Goal: Information Seeking & Learning: Learn about a topic

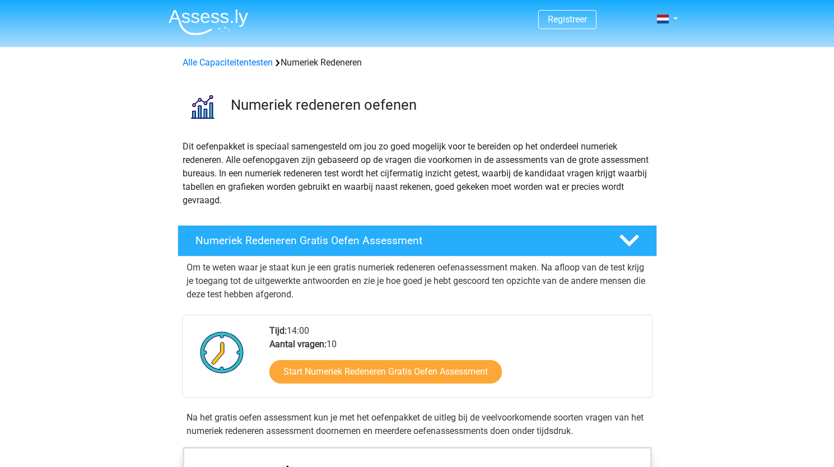
scroll to position [56, 0]
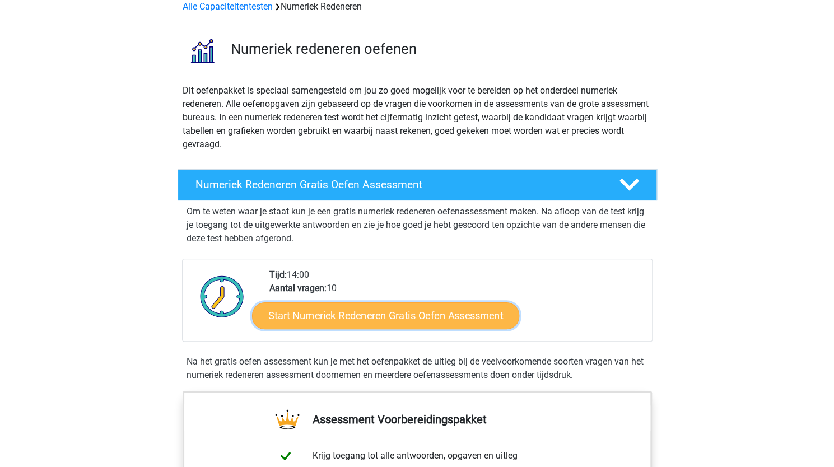
click at [318, 320] on link "Start Numeriek Redeneren Gratis Oefen Assessment" at bounding box center [385, 315] width 267 height 27
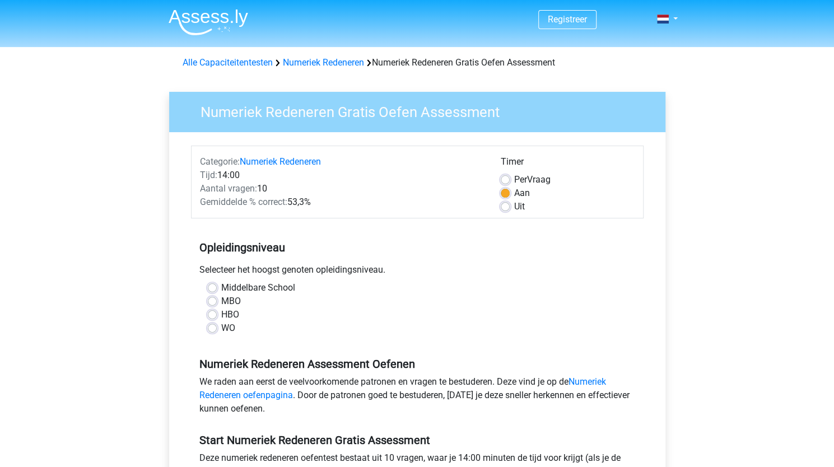
click at [225, 314] on label "HBO" at bounding box center [230, 314] width 18 height 13
click at [217, 314] on input "HBO" at bounding box center [212, 313] width 9 height 11
radio input "true"
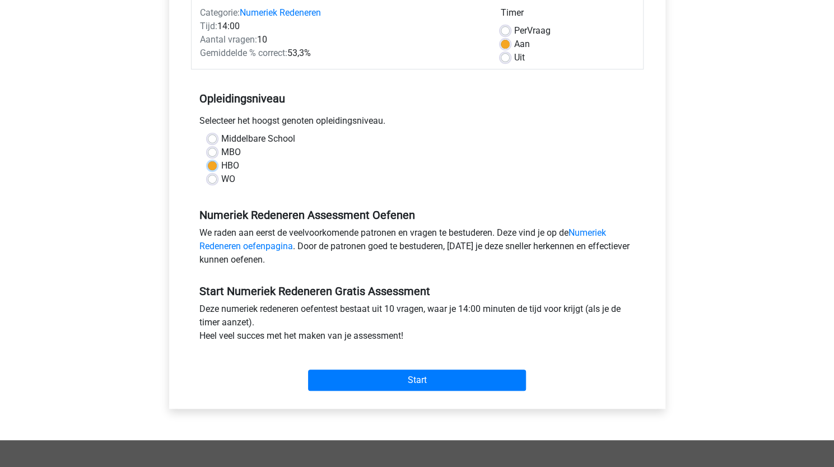
scroll to position [168, 0]
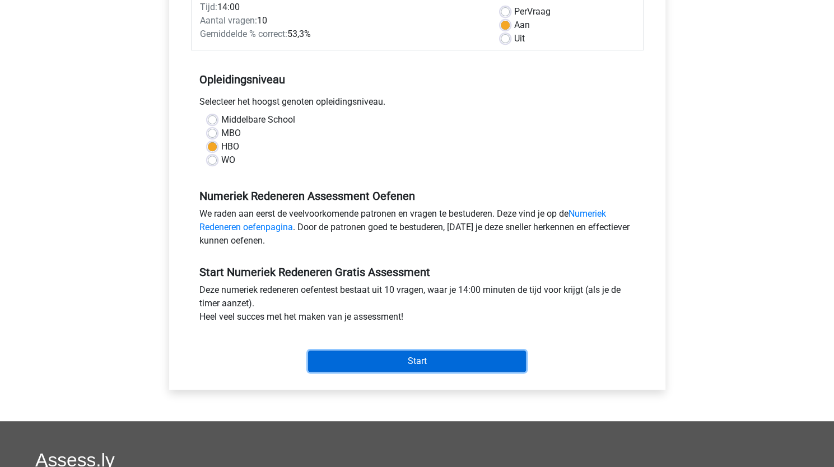
click at [469, 362] on input "Start" at bounding box center [417, 360] width 218 height 21
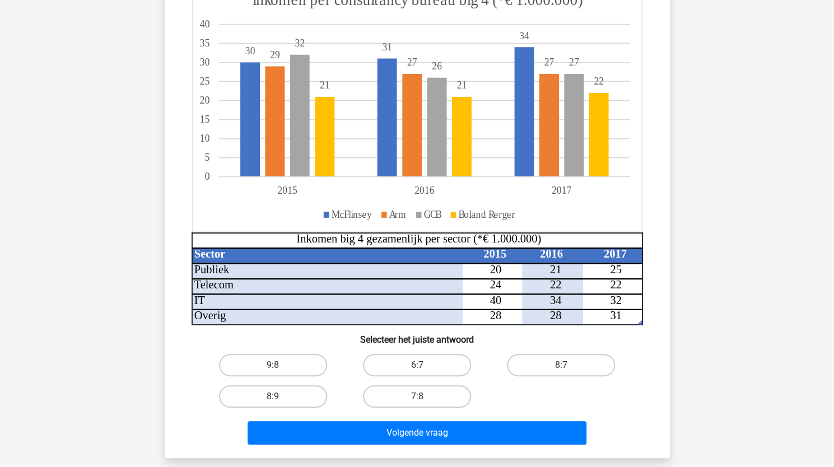
scroll to position [168, 0]
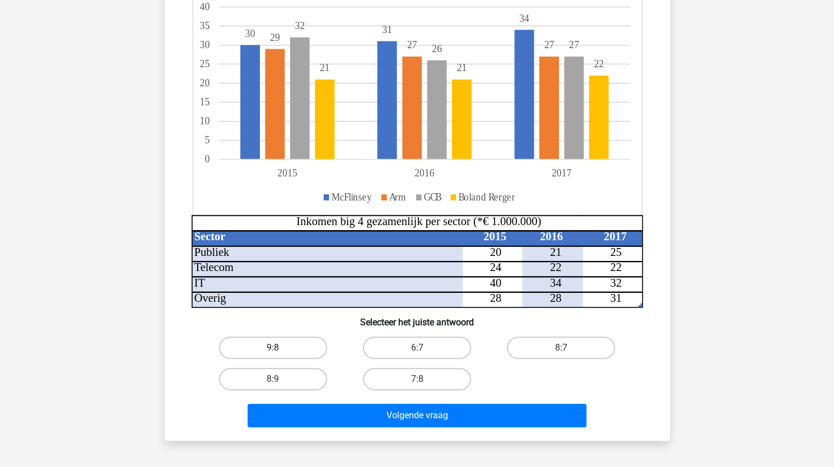
click at [299, 350] on label "9:8" at bounding box center [273, 347] width 108 height 22
click at [280, 350] on input "9:8" at bounding box center [276, 351] width 7 height 7
radio input "true"
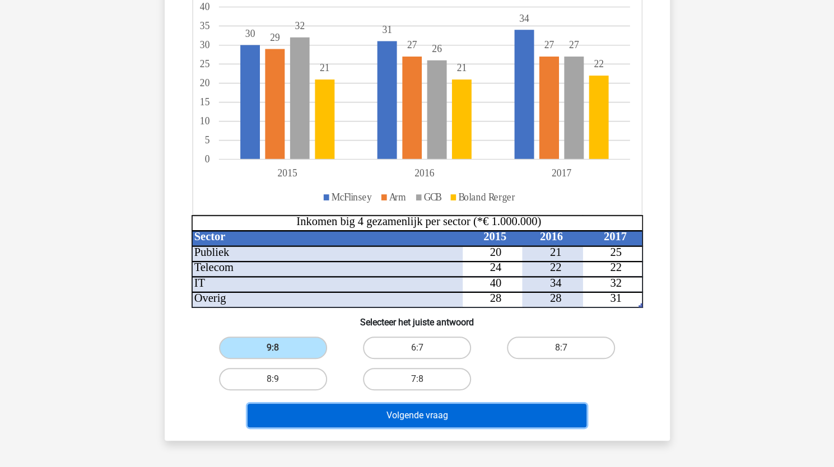
click at [447, 418] on button "Volgende vraag" at bounding box center [416, 416] width 339 height 24
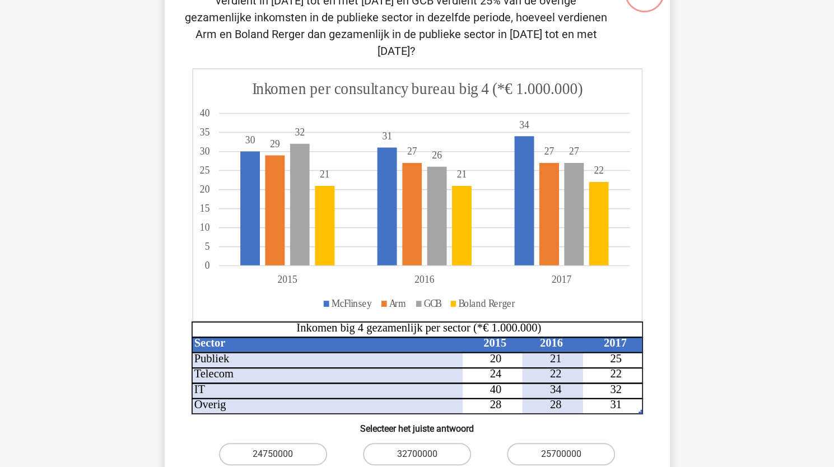
scroll to position [224, 0]
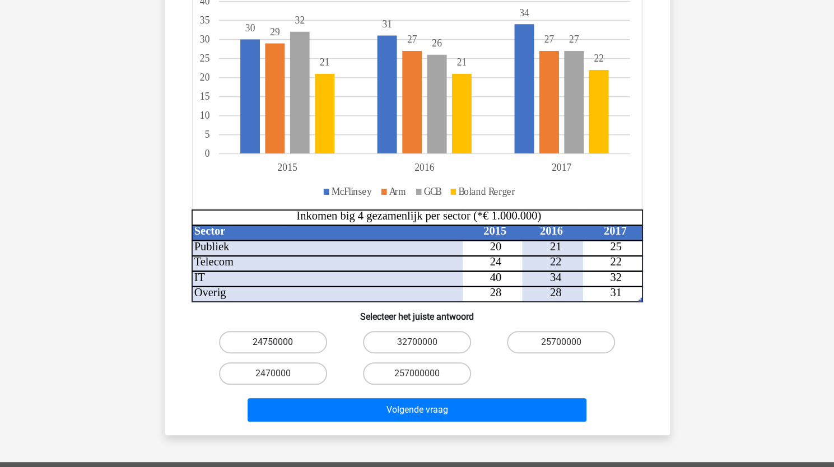
click at [294, 331] on label "24750000" at bounding box center [273, 342] width 108 height 22
click at [280, 342] on input "24750000" at bounding box center [276, 345] width 7 height 7
radio input "true"
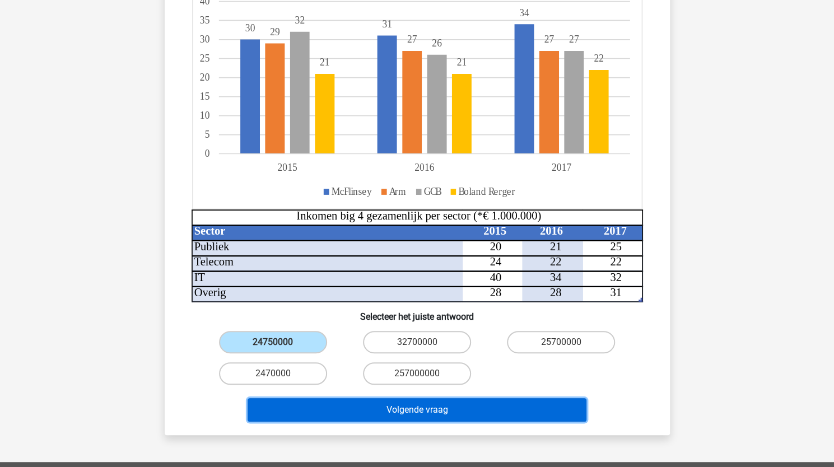
click at [443, 398] on button "Volgende vraag" at bounding box center [416, 410] width 339 height 24
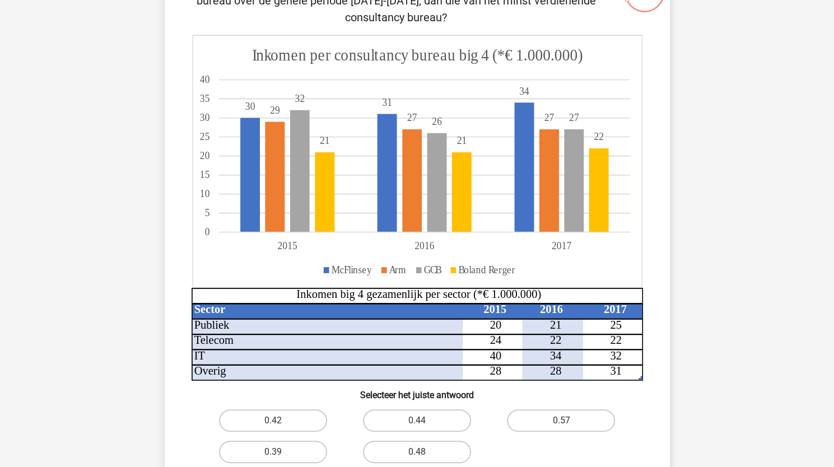
scroll to position [168, 0]
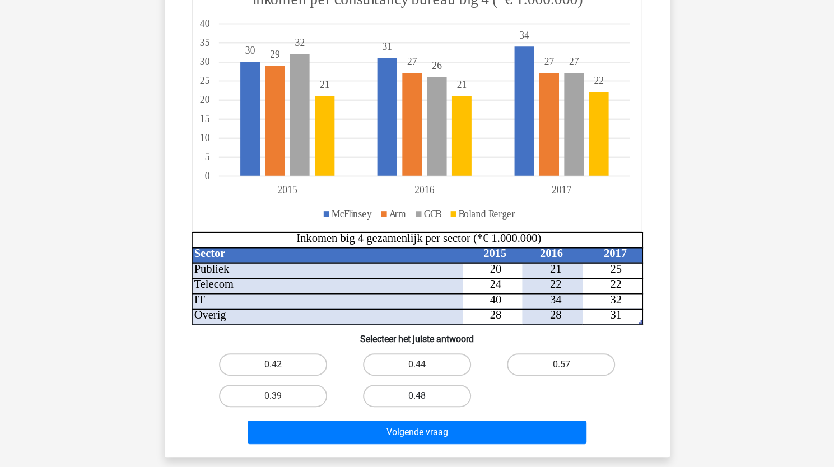
click at [402, 391] on label "0.48" at bounding box center [417, 396] width 108 height 22
click at [416, 396] on input "0.48" at bounding box center [419, 399] width 7 height 7
radio input "true"
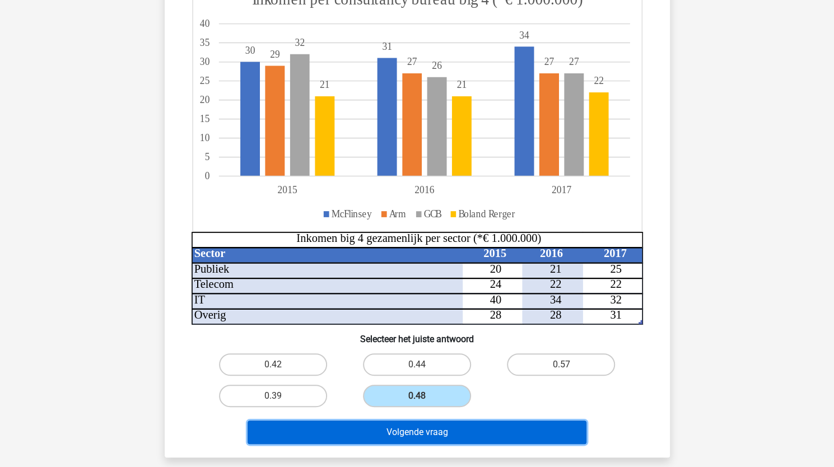
click at [447, 441] on button "Volgende vraag" at bounding box center [416, 432] width 339 height 24
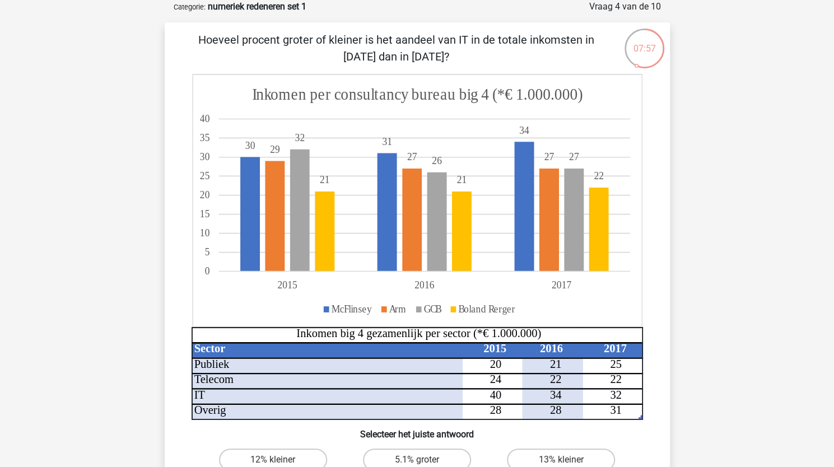
scroll to position [112, 0]
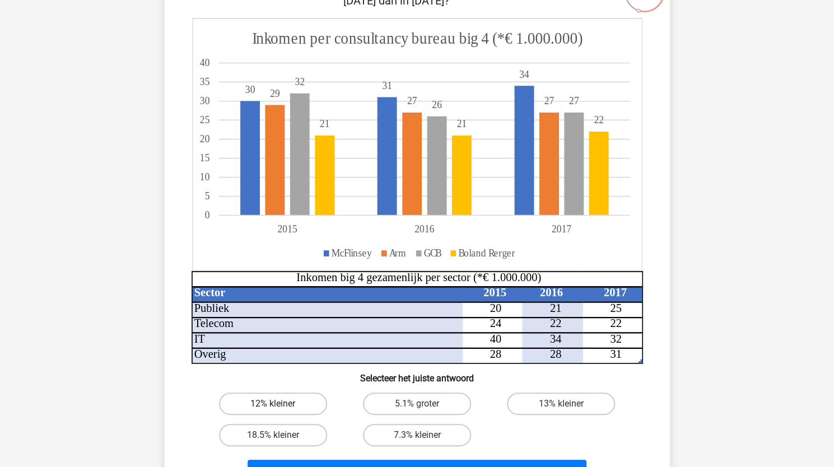
click at [317, 409] on label "12% kleiner" at bounding box center [273, 403] width 108 height 22
click at [280, 409] on input "12% kleiner" at bounding box center [276, 407] width 7 height 7
radio input "true"
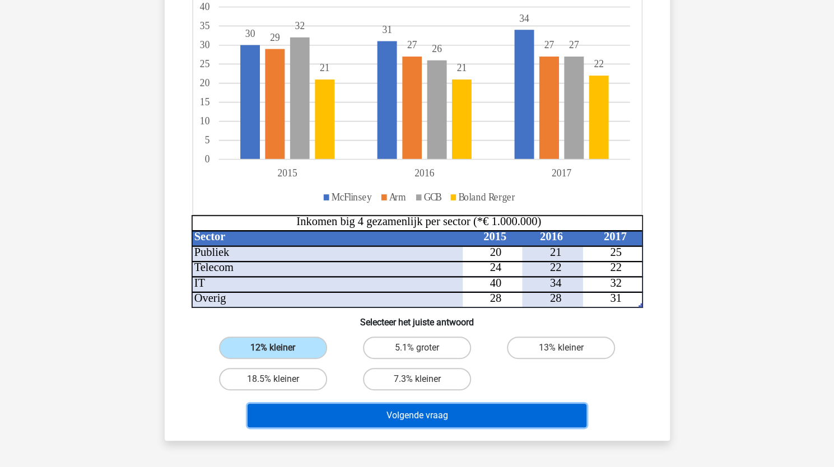
click at [574, 418] on button "Volgende vraag" at bounding box center [416, 416] width 339 height 24
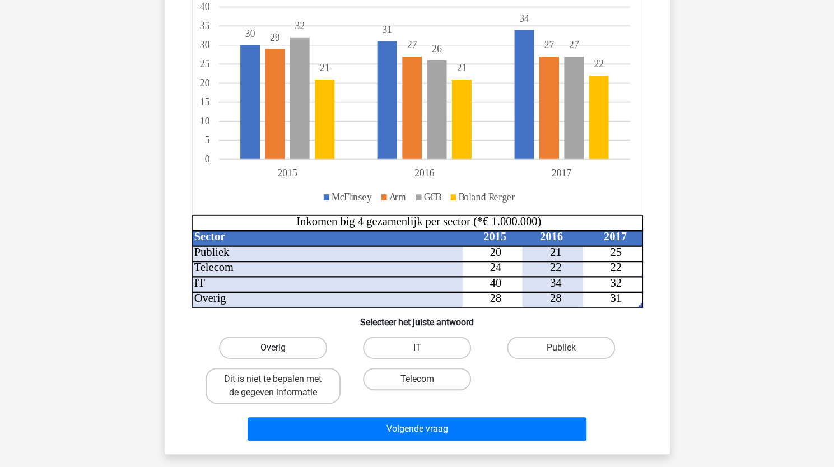
click at [301, 352] on label "Overig" at bounding box center [273, 347] width 108 height 22
click at [280, 352] on input "Overig" at bounding box center [276, 351] width 7 height 7
radio input "true"
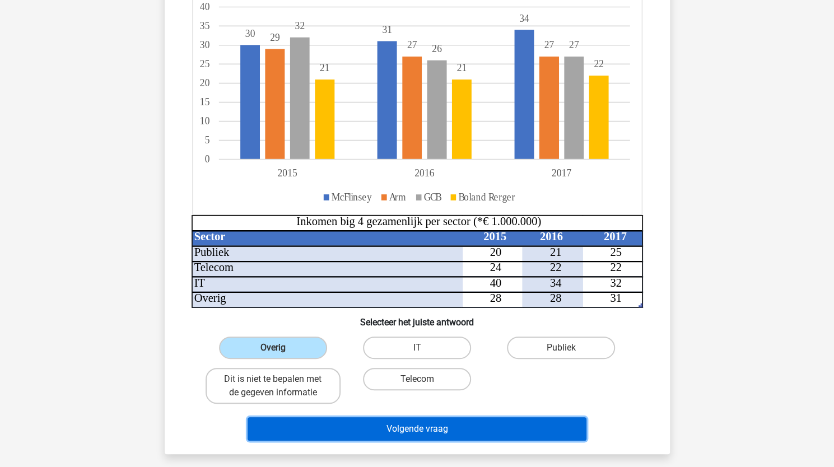
click at [500, 428] on button "Volgende vraag" at bounding box center [416, 429] width 339 height 24
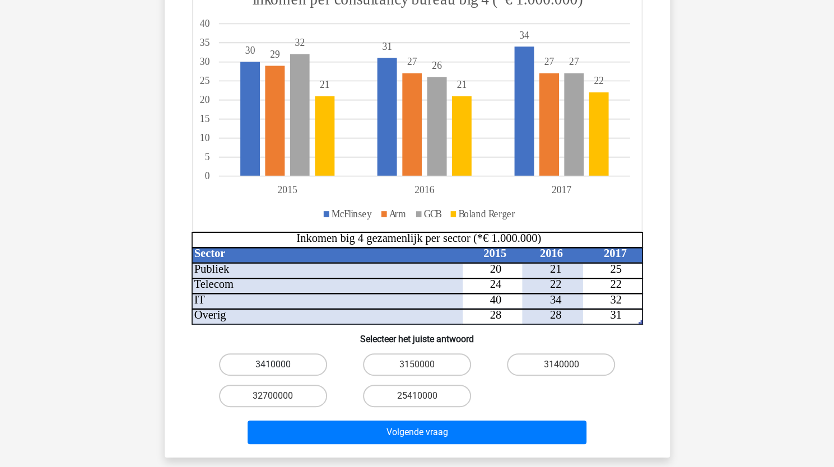
click at [311, 363] on label "3410000" at bounding box center [273, 364] width 108 height 22
click at [280, 364] on input "3410000" at bounding box center [276, 367] width 7 height 7
radio input "true"
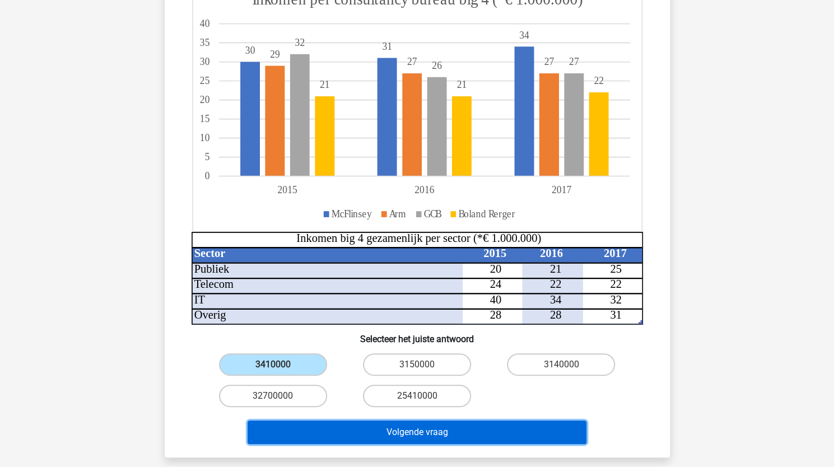
click at [406, 433] on button "Volgende vraag" at bounding box center [416, 432] width 339 height 24
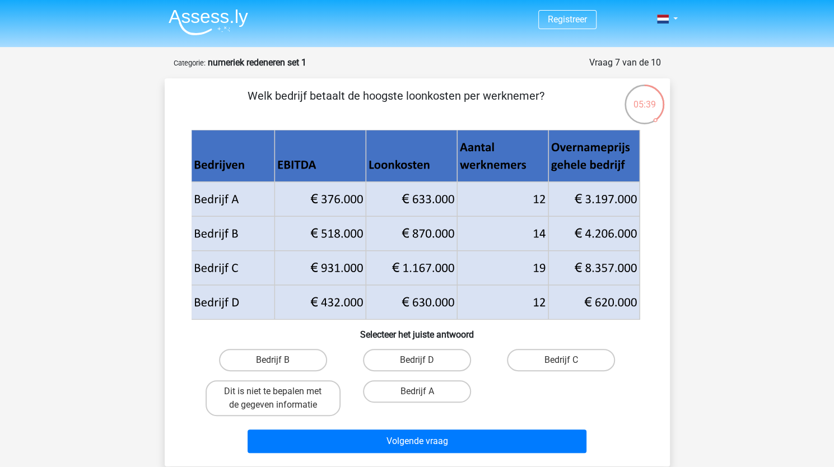
scroll to position [56, 0]
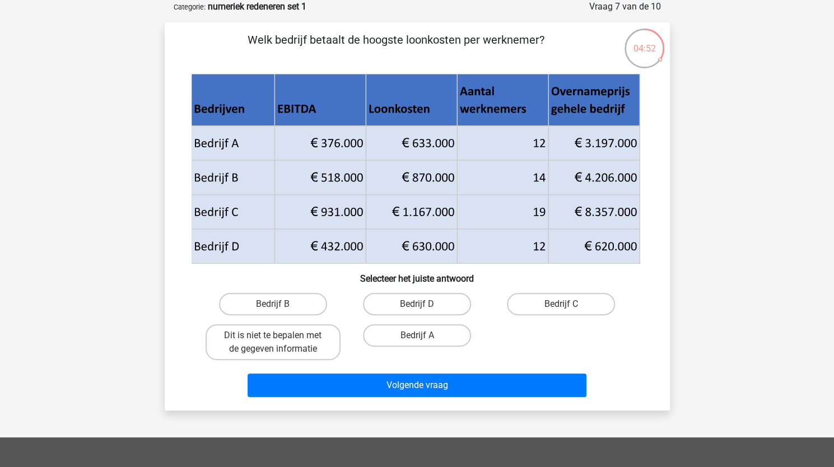
click at [279, 304] on input "Bedrijf B" at bounding box center [276, 307] width 7 height 7
radio input "true"
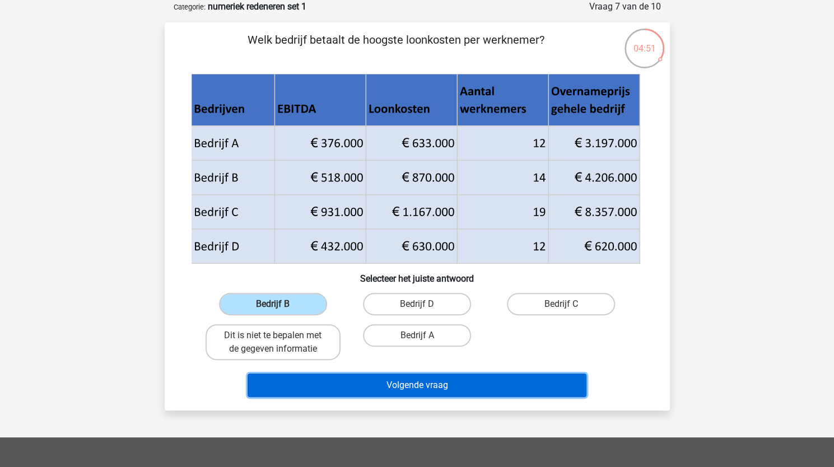
click at [448, 384] on button "Volgende vraag" at bounding box center [416, 385] width 339 height 24
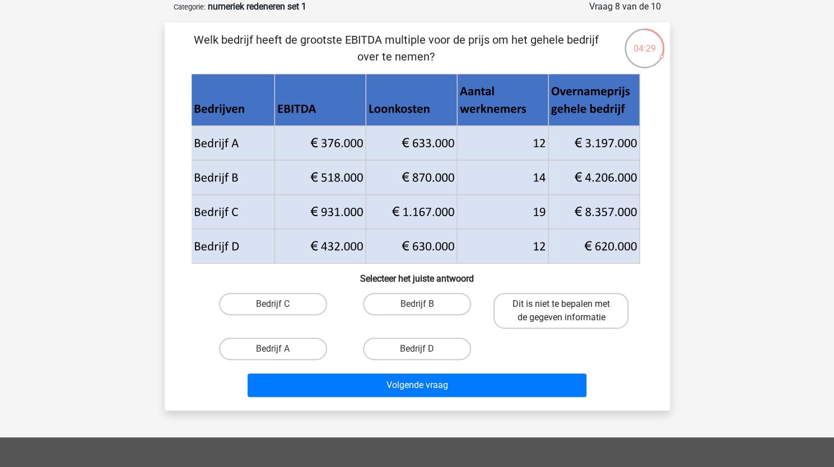
click at [574, 310] on label "Dit is niet te bepalen met de gegeven informatie" at bounding box center [560, 311] width 135 height 36
click at [568, 310] on input "Dit is niet te bepalen met de gegeven informatie" at bounding box center [564, 307] width 7 height 7
radio input "true"
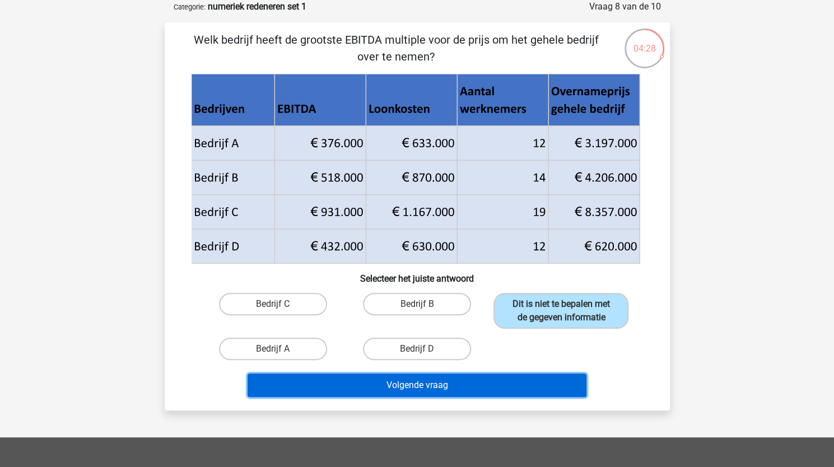
click at [549, 383] on button "Volgende vraag" at bounding box center [416, 385] width 339 height 24
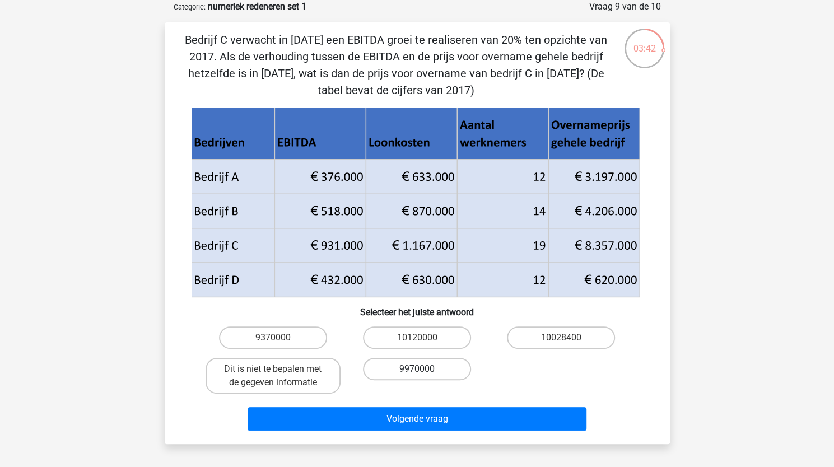
click at [408, 375] on label "9970000" at bounding box center [417, 369] width 108 height 22
click at [416, 375] on input "9970000" at bounding box center [419, 372] width 7 height 7
radio input "true"
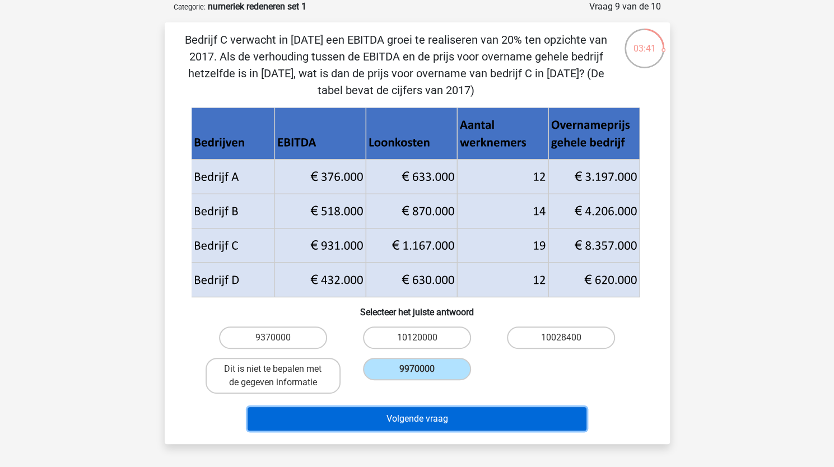
click at [428, 417] on button "Volgende vraag" at bounding box center [416, 419] width 339 height 24
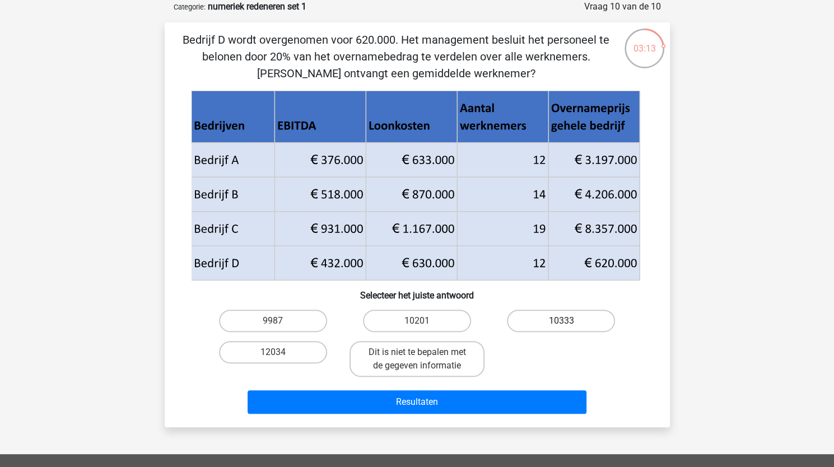
click at [568, 313] on label "10333" at bounding box center [561, 321] width 108 height 22
click at [568, 321] on input "10333" at bounding box center [564, 324] width 7 height 7
radio input "true"
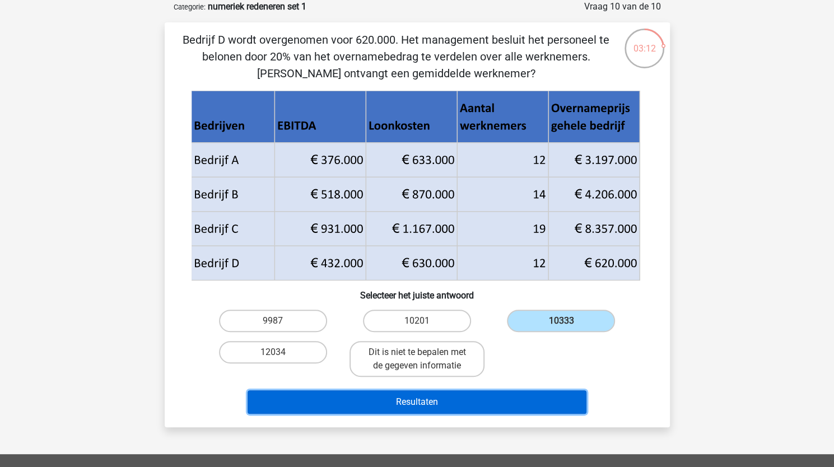
click at [549, 398] on button "Resultaten" at bounding box center [416, 402] width 339 height 24
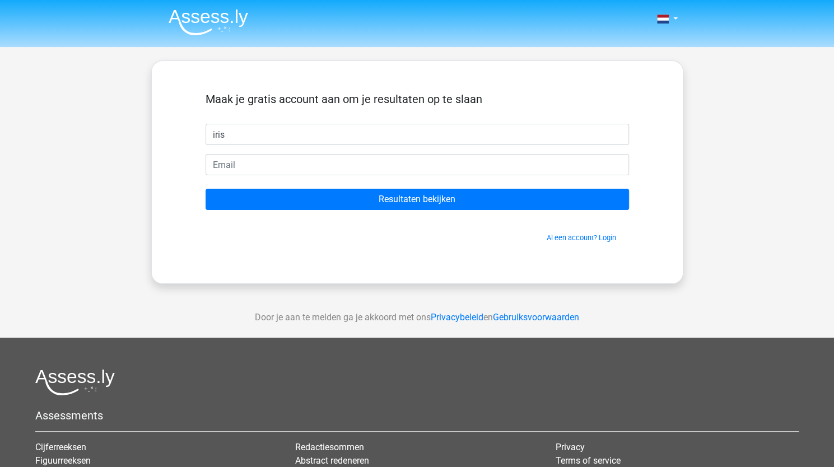
type input "iris"
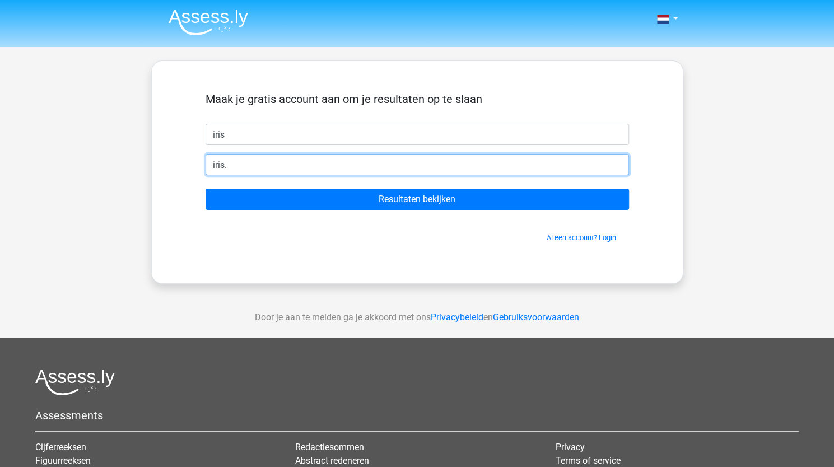
type input "[EMAIL_ADDRESS][DOMAIN_NAME]"
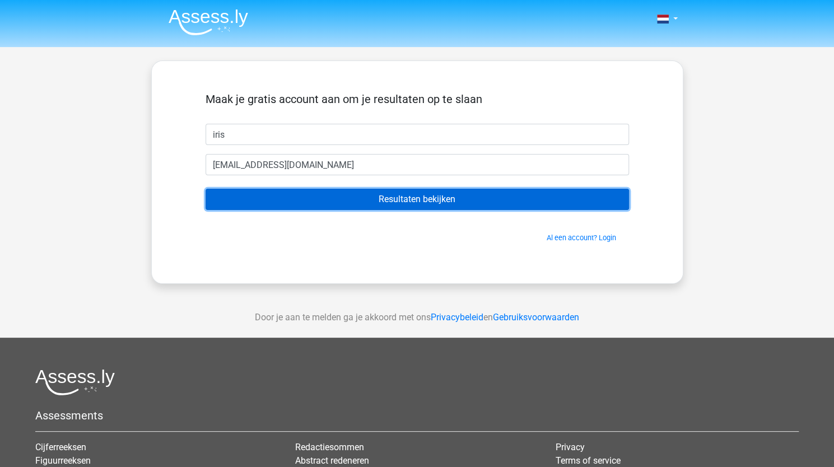
click at [317, 200] on input "Resultaten bekijken" at bounding box center [416, 199] width 423 height 21
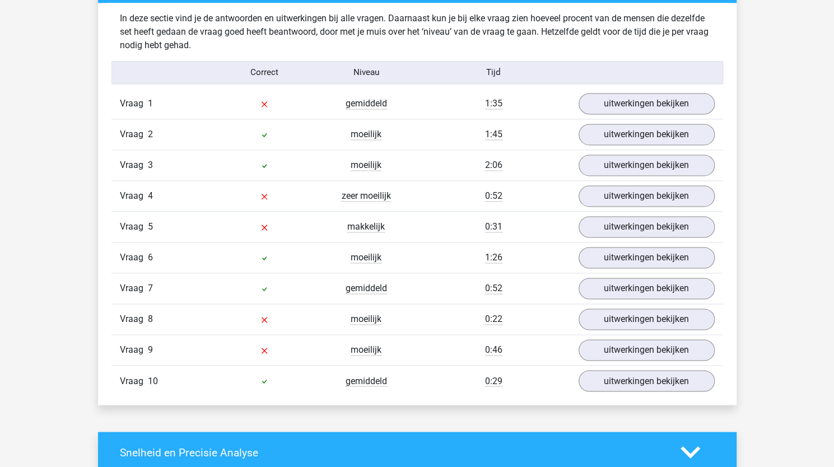
scroll to position [896, 0]
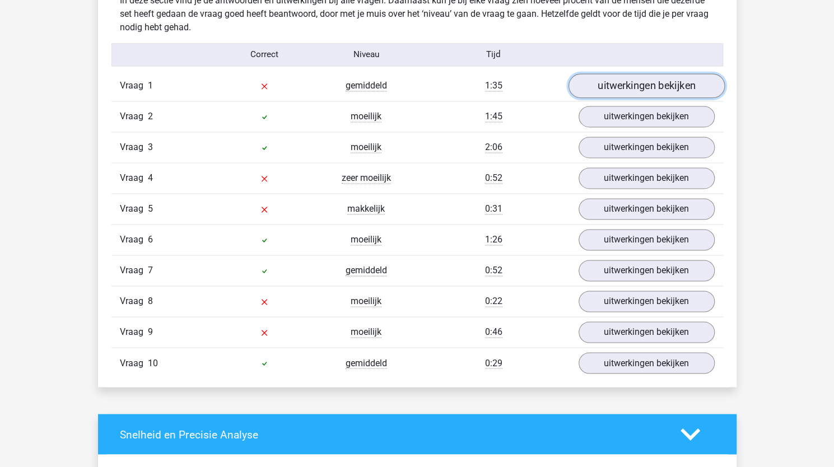
click at [668, 87] on link "uitwerkingen bekijken" at bounding box center [646, 85] width 156 height 25
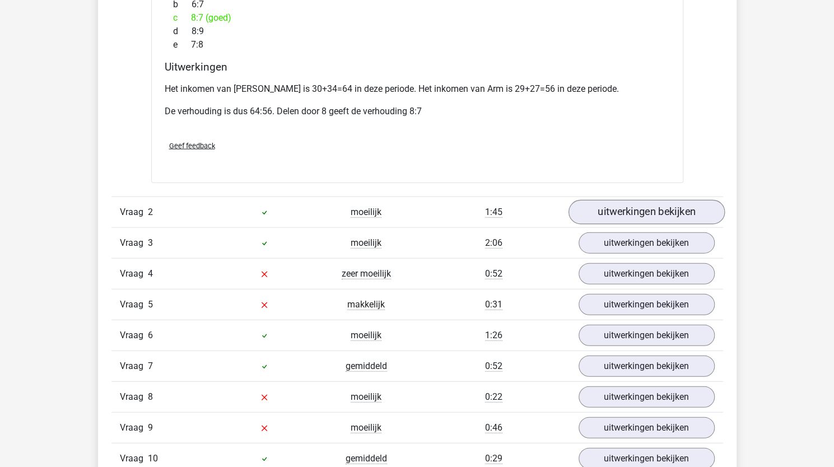
scroll to position [1511, 0]
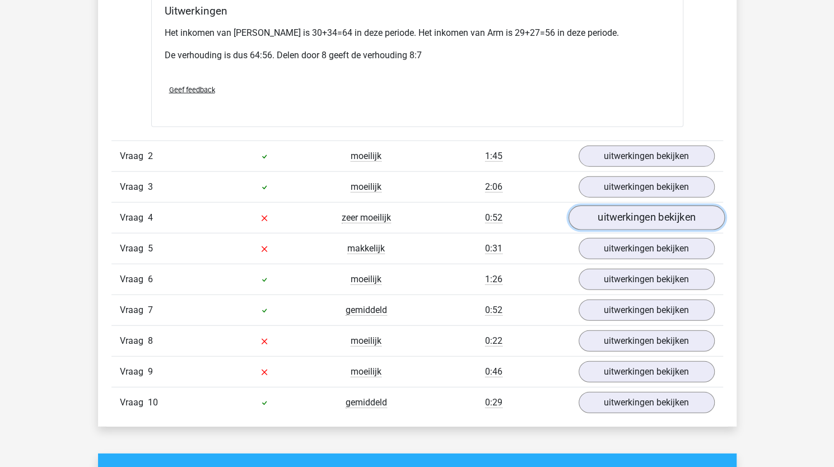
click at [684, 206] on link "uitwerkingen bekijken" at bounding box center [646, 218] width 156 height 25
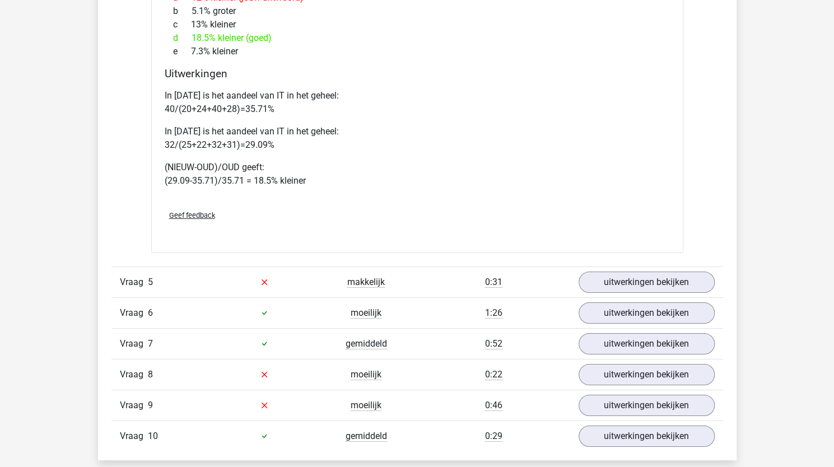
scroll to position [2239, 0]
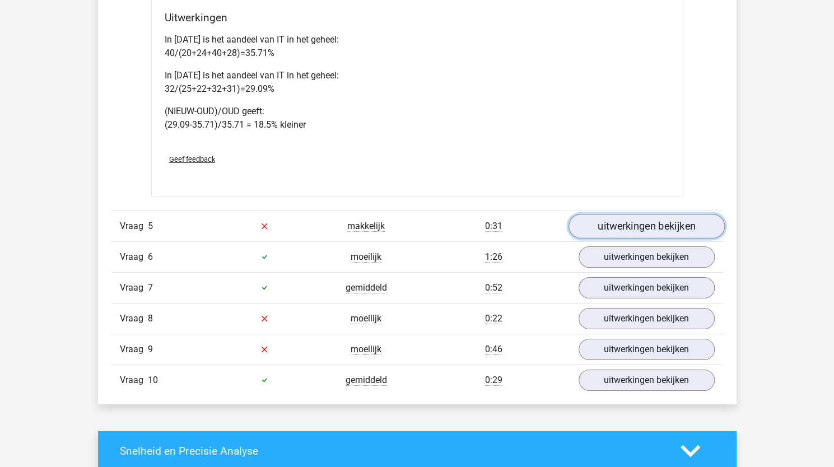
click at [681, 214] on link "uitwerkingen bekijken" at bounding box center [646, 226] width 156 height 25
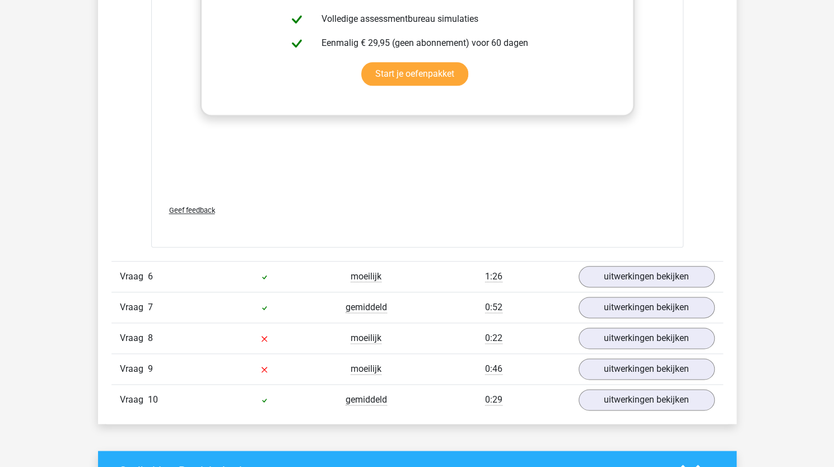
scroll to position [3191, 0]
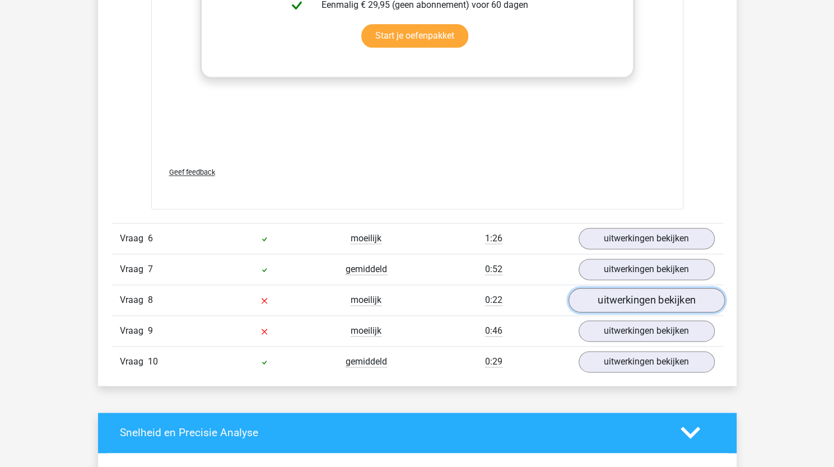
click at [667, 288] on link "uitwerkingen bekijken" at bounding box center [646, 300] width 156 height 25
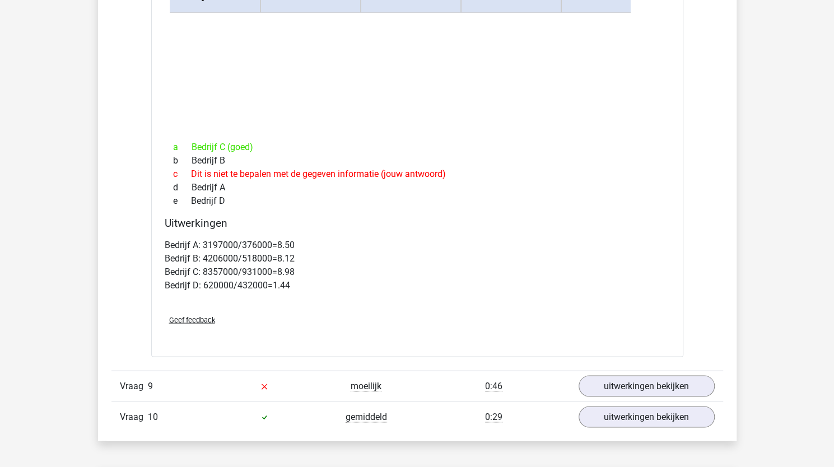
scroll to position [3639, 0]
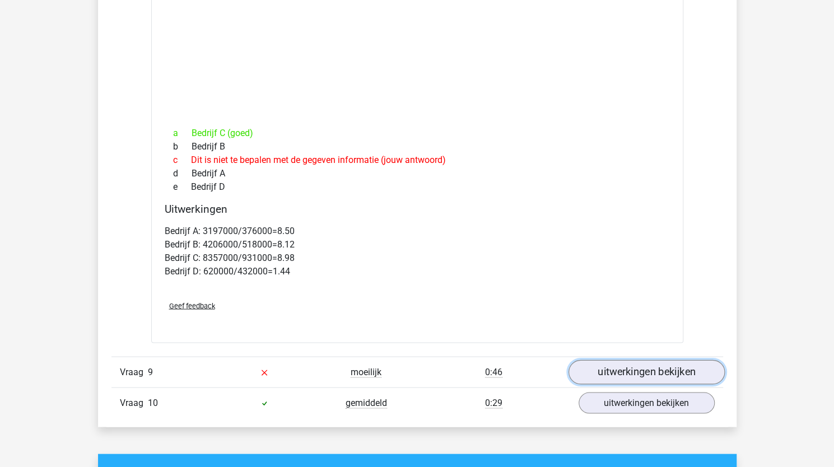
click at [698, 359] on link "uitwerkingen bekijken" at bounding box center [646, 371] width 156 height 25
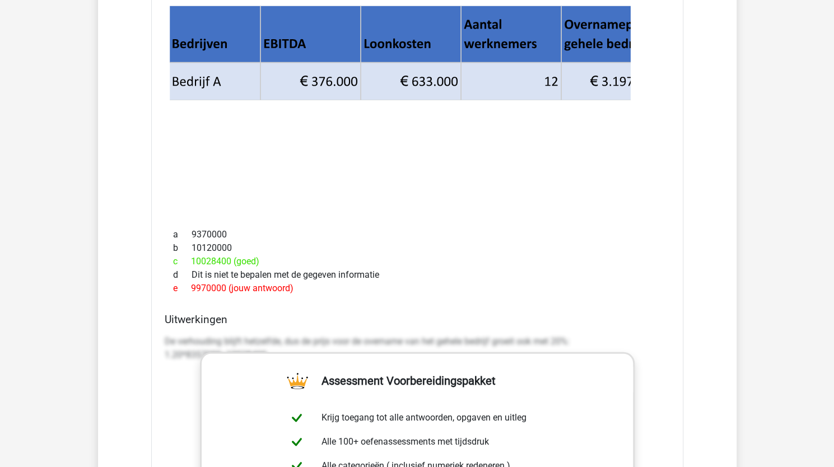
scroll to position [4087, 0]
